Goal: Navigation & Orientation: Find specific page/section

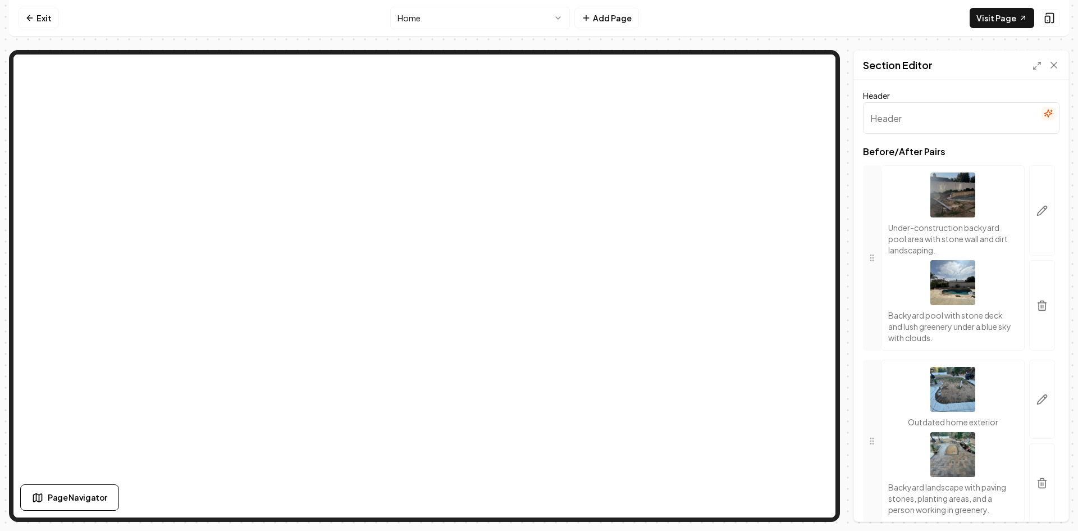
click at [36, 6] on nav "Exit Home Add Page Visit Page" at bounding box center [539, 18] width 1060 height 36
click at [35, 21] on link "Exit" at bounding box center [38, 18] width 41 height 20
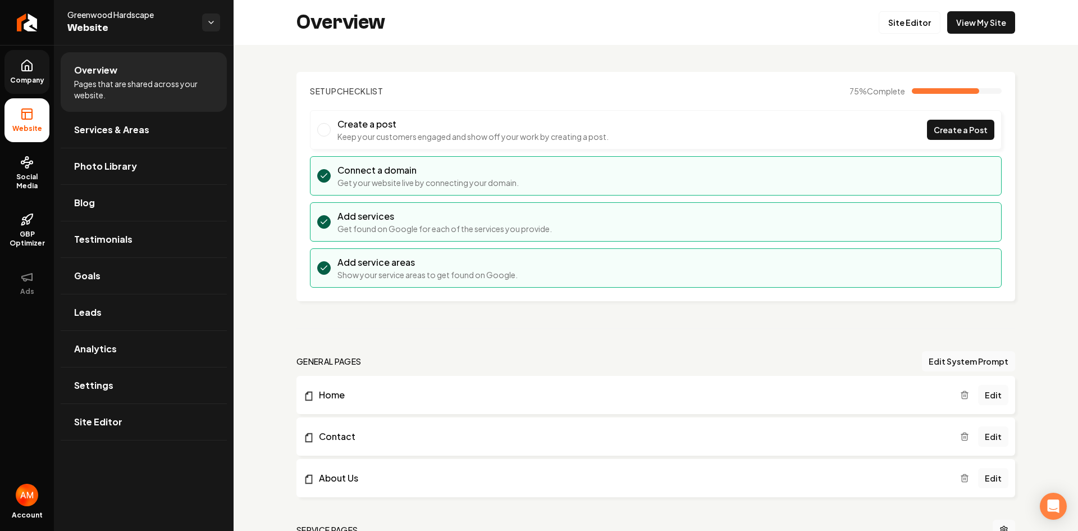
click at [44, 68] on link "Company" at bounding box center [26, 72] width 45 height 44
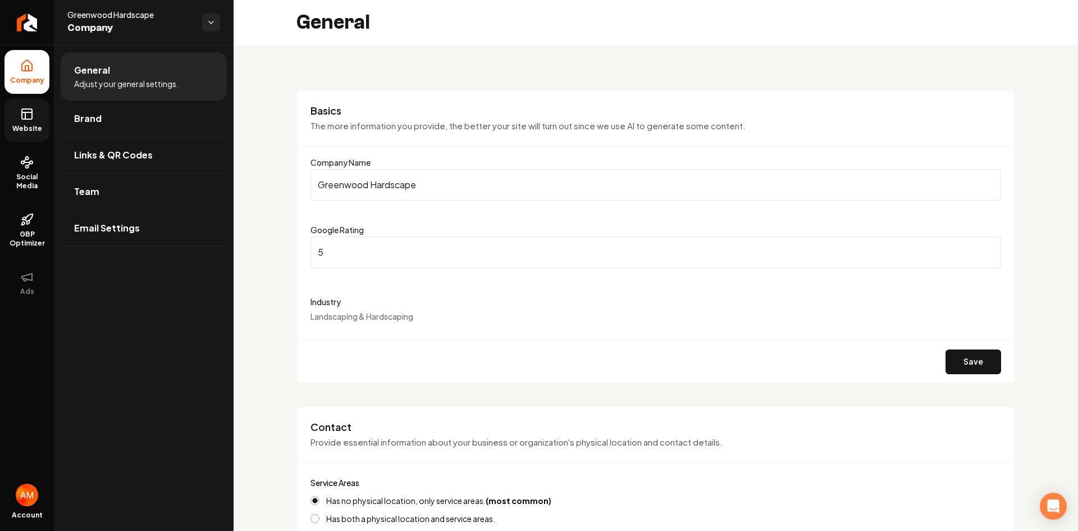
click at [36, 107] on link "Website" at bounding box center [26, 120] width 45 height 44
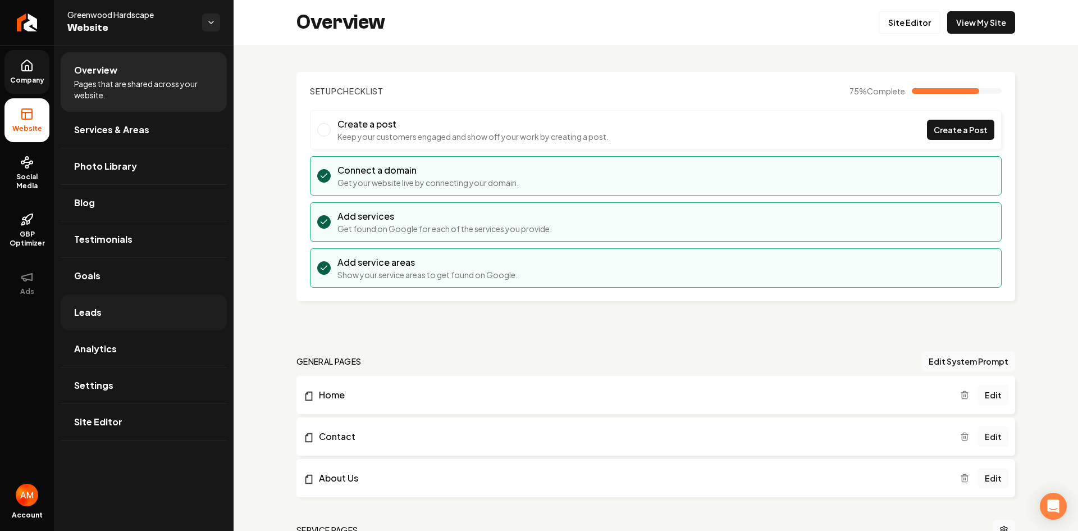
click at [116, 322] on link "Leads" at bounding box center [144, 312] width 166 height 36
